Goal: Information Seeking & Learning: Check status

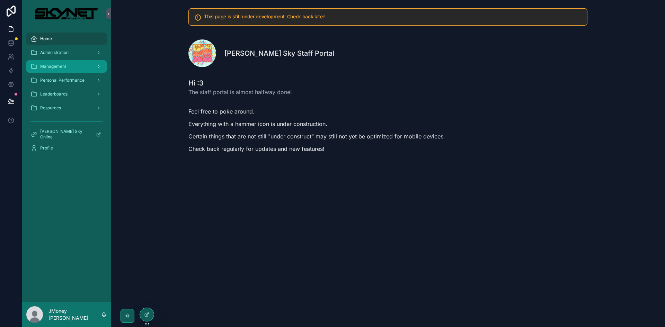
click at [58, 67] on span "Management" at bounding box center [53, 67] width 26 height 6
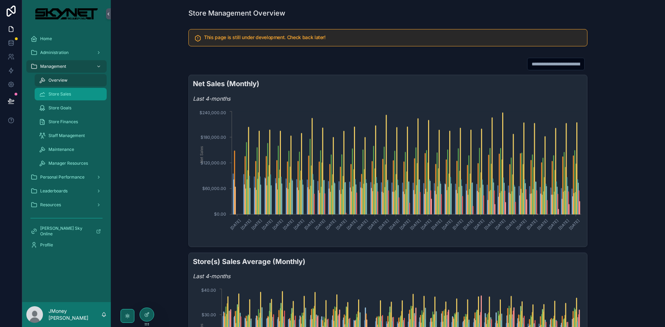
click at [65, 94] on span "Store Sales" at bounding box center [59, 94] width 23 height 6
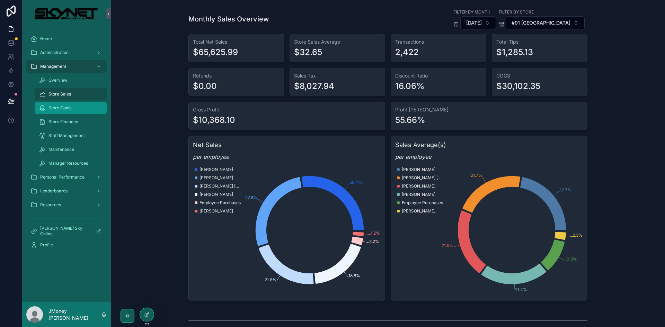
click at [68, 109] on span "Store Goals" at bounding box center [59, 108] width 23 height 6
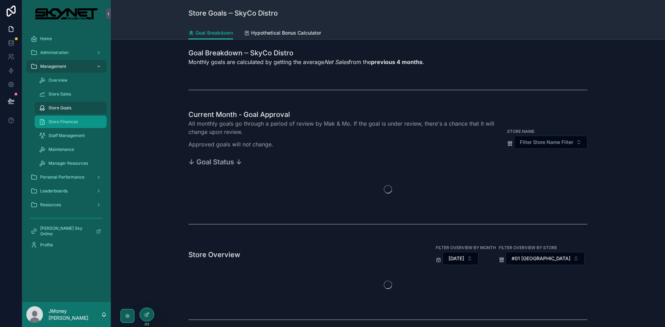
click at [67, 119] on span "Store Finances" at bounding box center [62, 122] width 29 height 6
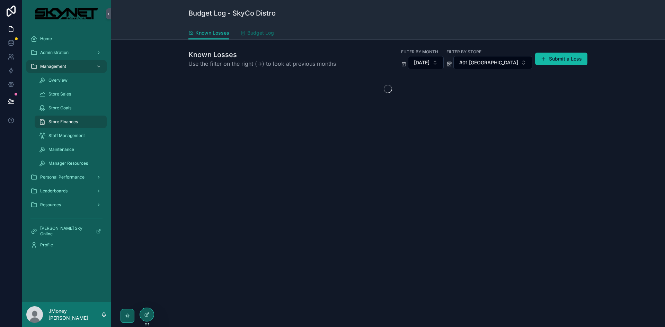
click at [264, 35] on span "Budget Log" at bounding box center [260, 32] width 27 height 7
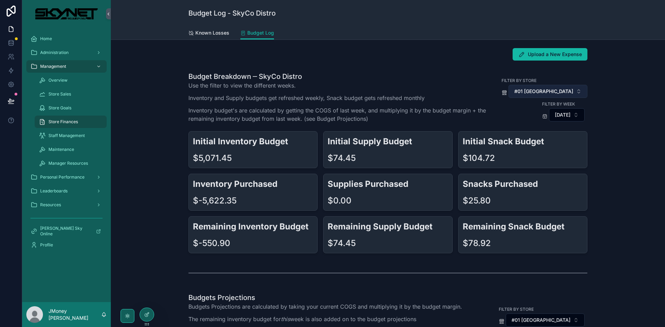
click at [558, 87] on button "#01 [GEOGRAPHIC_DATA]" at bounding box center [547, 91] width 79 height 13
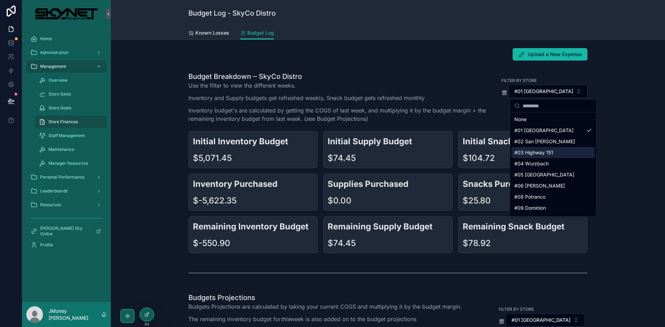
click at [534, 156] on div "#03 Highway 151" at bounding box center [553, 152] width 83 height 11
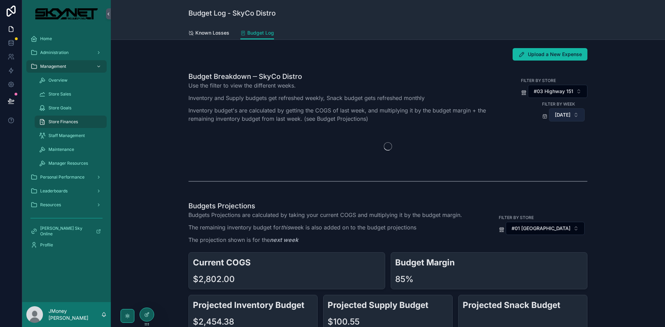
click at [555, 115] on span "[DATE]" at bounding box center [563, 115] width 16 height 7
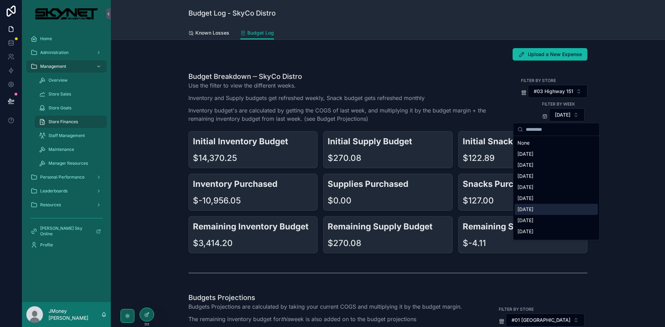
click at [543, 210] on div "[DATE]" at bounding box center [556, 209] width 83 height 11
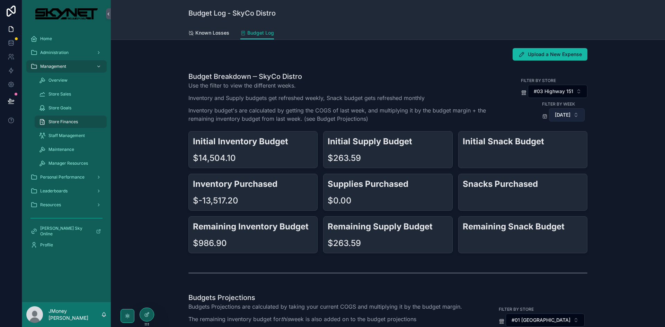
click at [555, 114] on span "[DATE]" at bounding box center [563, 115] width 16 height 7
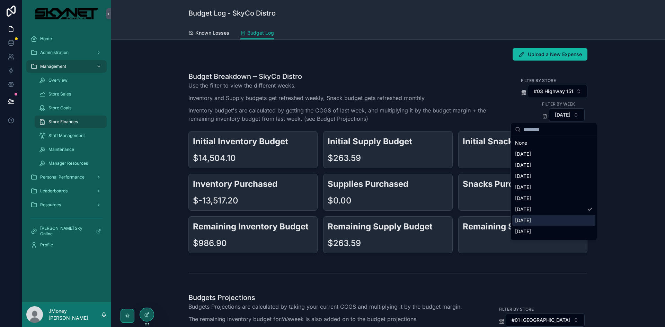
click at [549, 220] on div "[DATE]" at bounding box center [553, 220] width 83 height 11
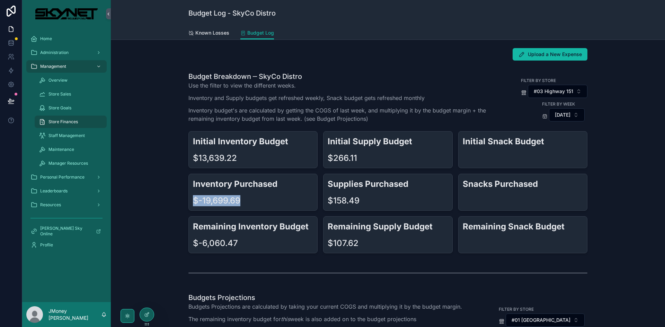
drag, startPoint x: 262, startPoint y: 205, endPoint x: 187, endPoint y: 204, distance: 74.5
click at [188, 204] on div "Inventory Purchased $-19,699.69" at bounding box center [252, 192] width 129 height 37
drag, startPoint x: 239, startPoint y: 243, endPoint x: 199, endPoint y: 245, distance: 40.2
click at [199, 245] on div "$-6,060.47" at bounding box center [253, 243] width 120 height 11
click at [239, 243] on div "$-6,060.47" at bounding box center [253, 243] width 120 height 11
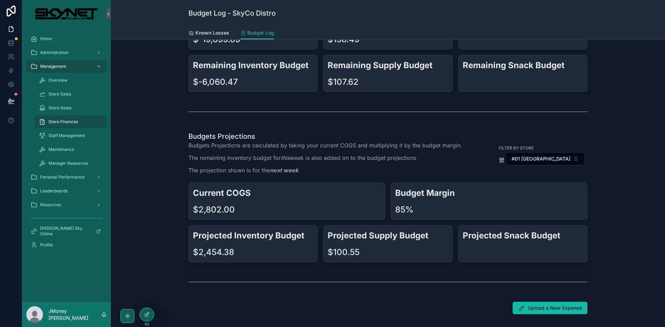
scroll to position [139, 0]
